Goal: Task Accomplishment & Management: Complete application form

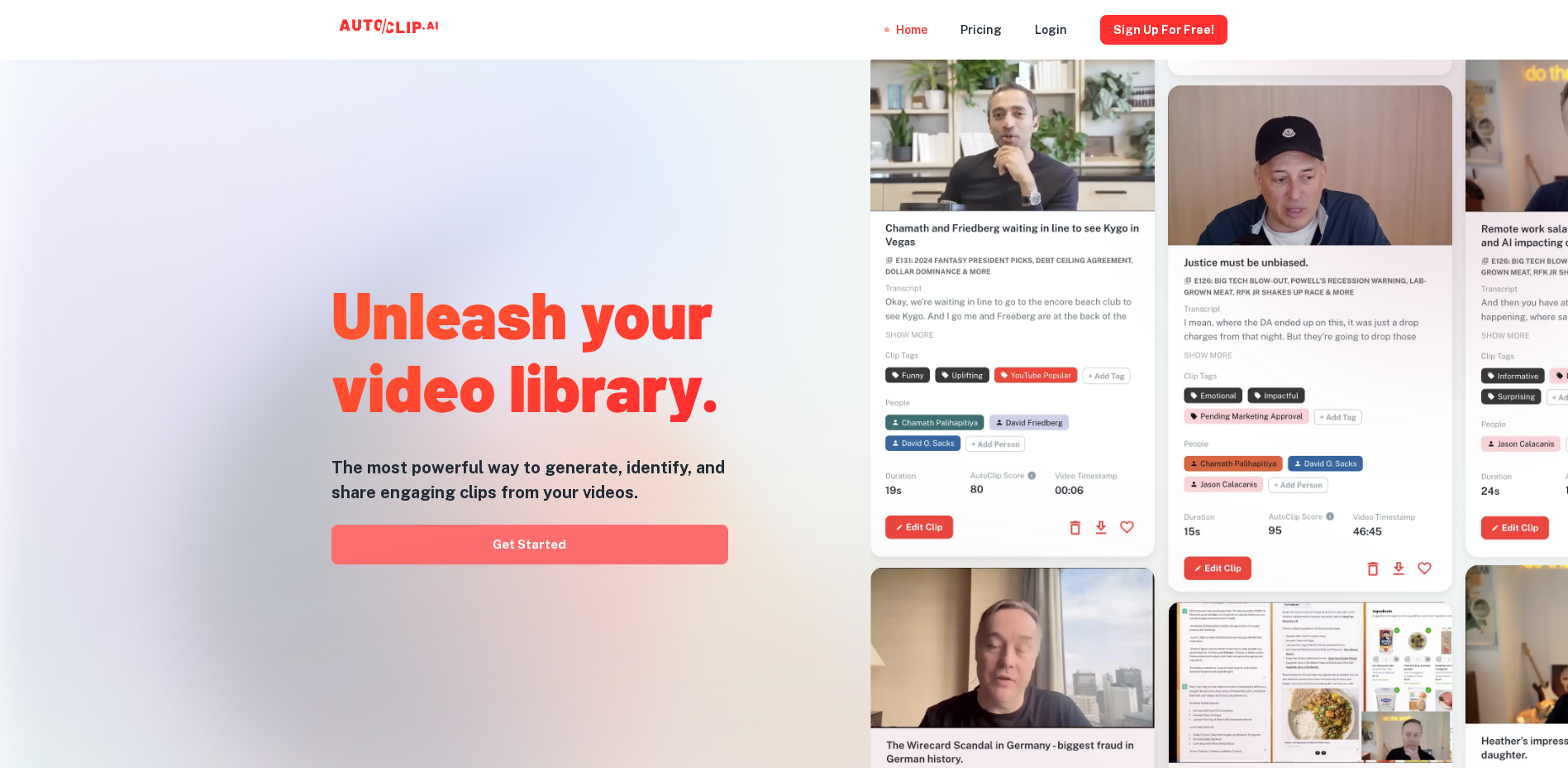
click at [494, 537] on link "Get Started" at bounding box center [530, 544] width 397 height 40
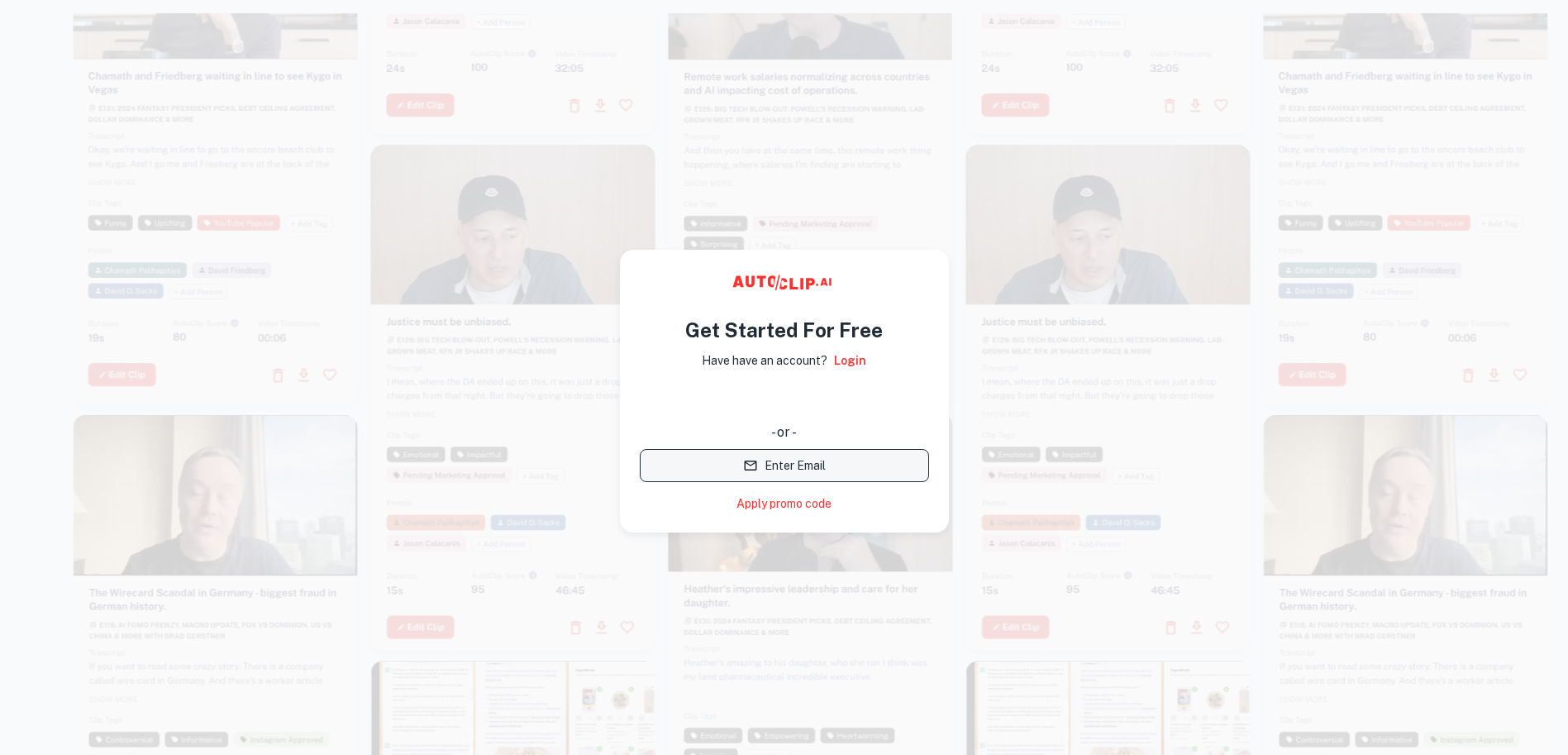
click at [782, 473] on button "Enter Email" at bounding box center [784, 466] width 289 height 33
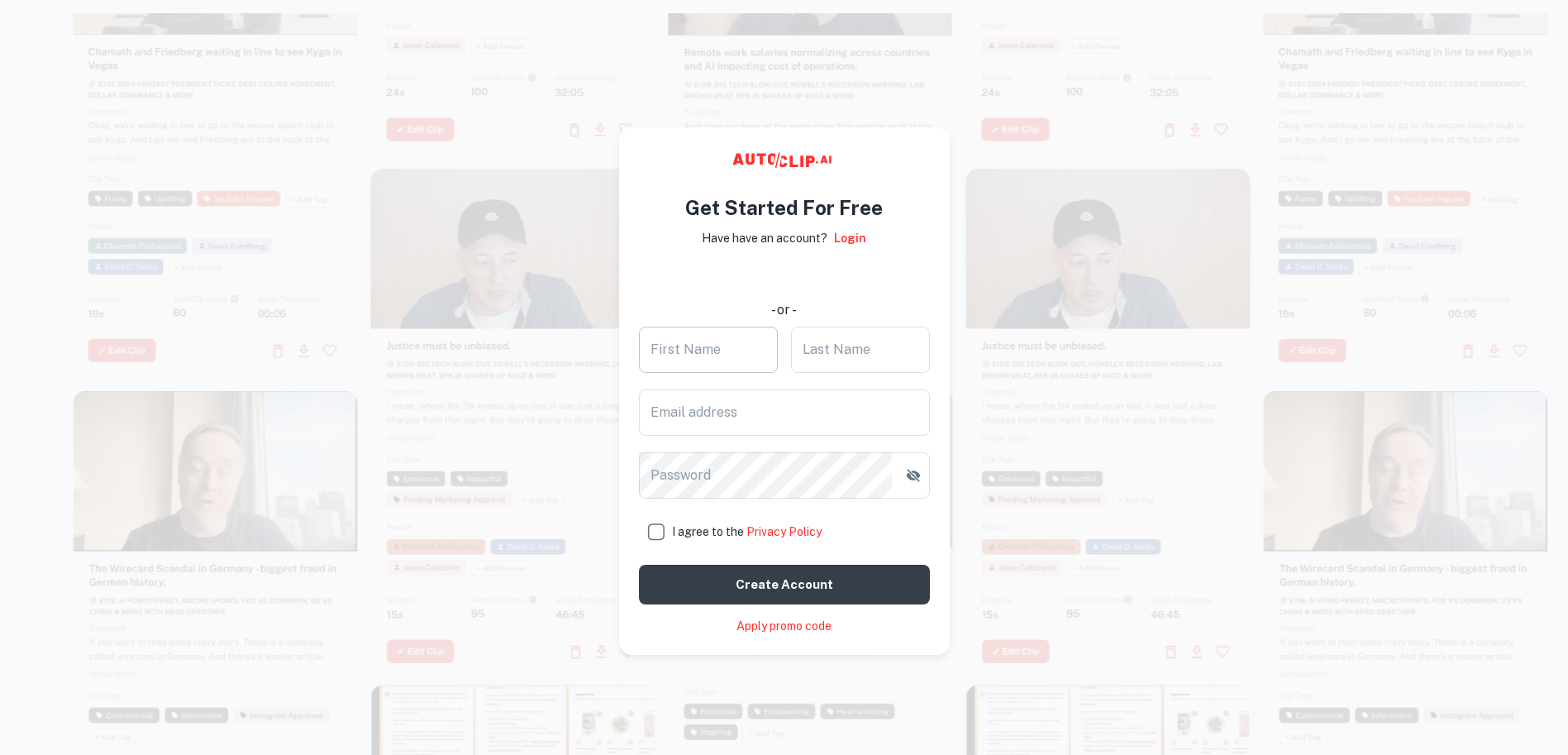
click at [707, 357] on input "First Name" at bounding box center [708, 350] width 139 height 47
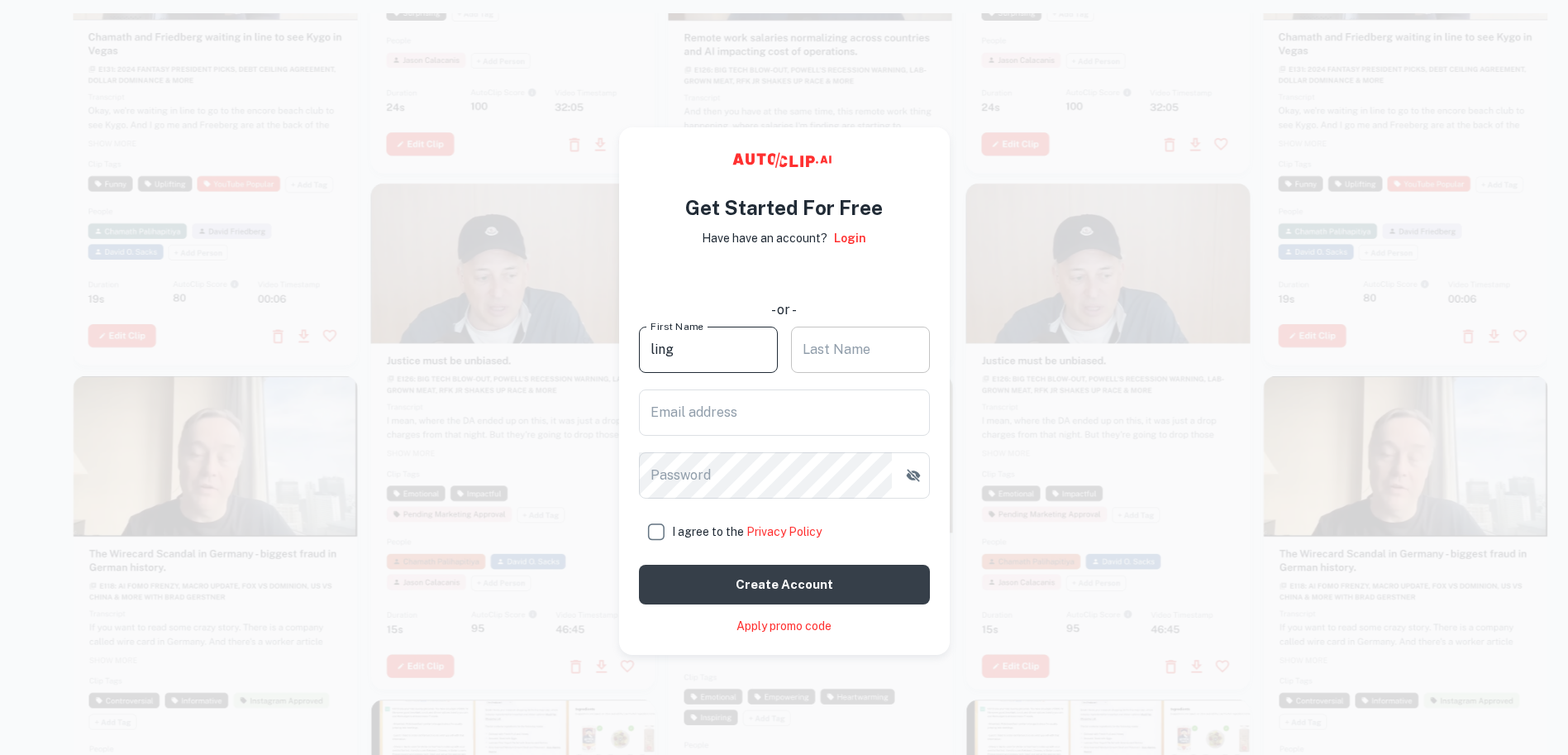
type input "ling"
click at [834, 349] on input "Last Name" at bounding box center [860, 350] width 139 height 47
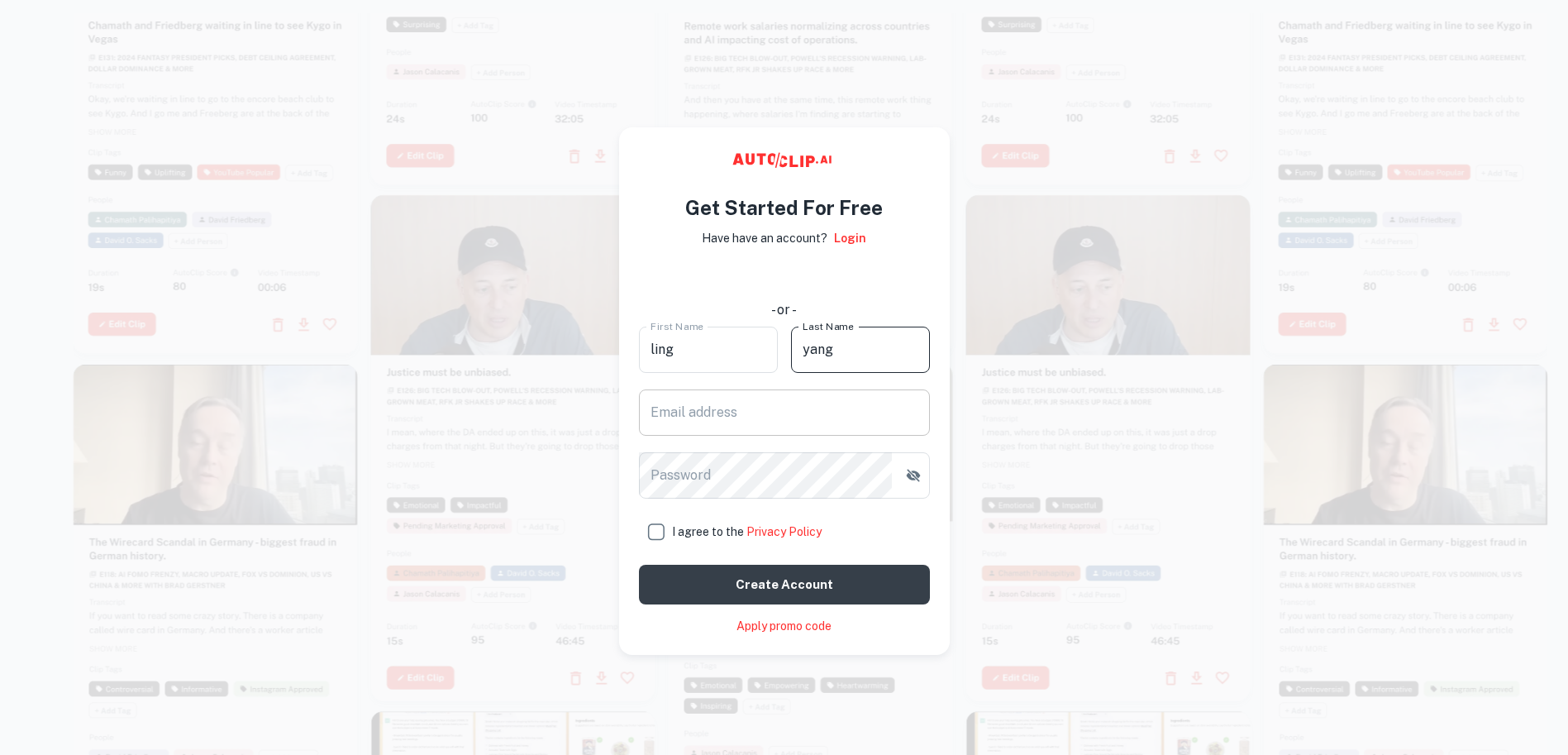
type input "yang"
click at [747, 416] on input "Email address" at bounding box center [785, 412] width 291 height 47
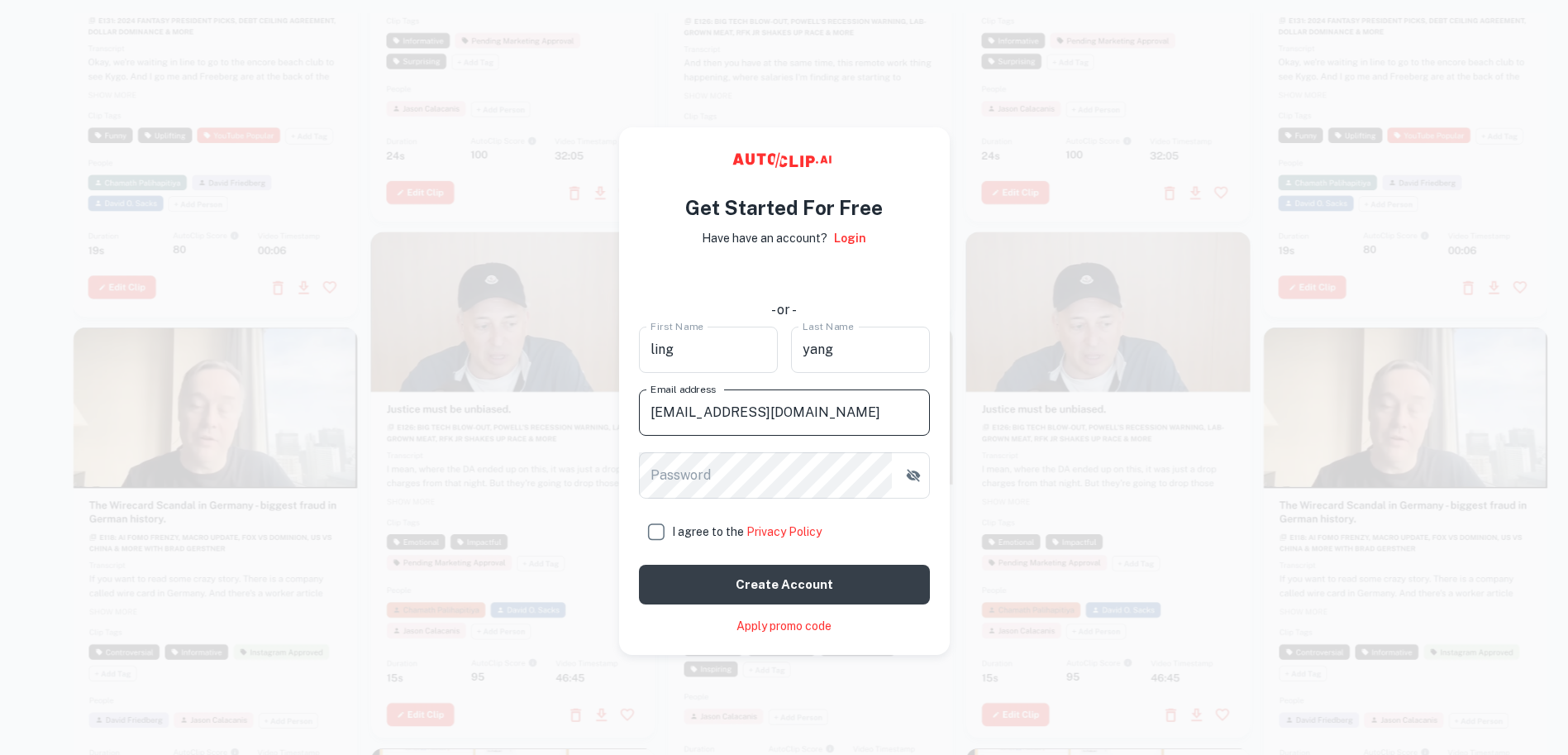
type input "[EMAIL_ADDRESS][DOMAIN_NAME]"
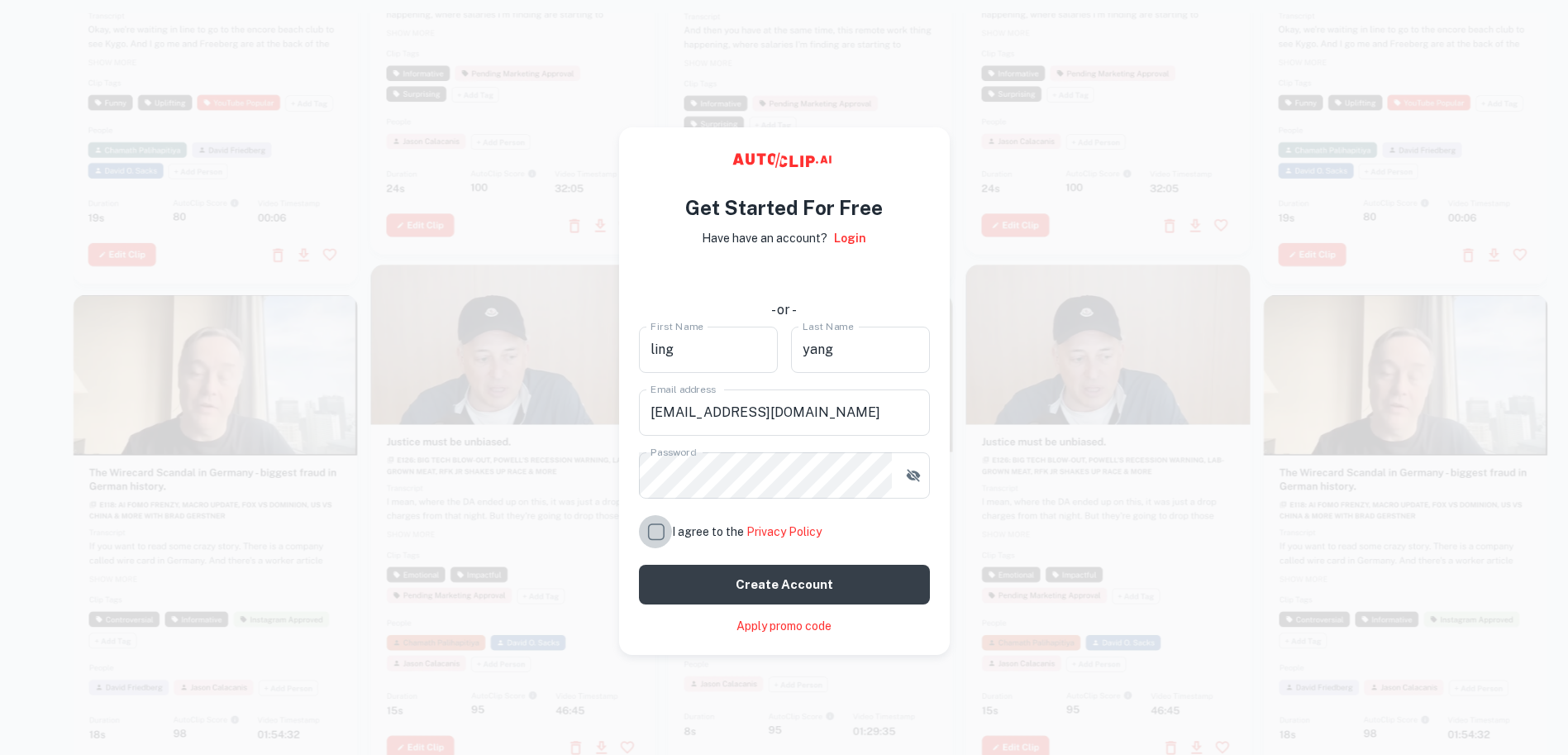
click at [660, 535] on input "I agree to the Privacy Policy" at bounding box center [656, 532] width 33 height 33
checkbox input "true"
click at [824, 593] on button "Create account" at bounding box center [785, 584] width 291 height 40
